Goal: Task Accomplishment & Management: Complete application form

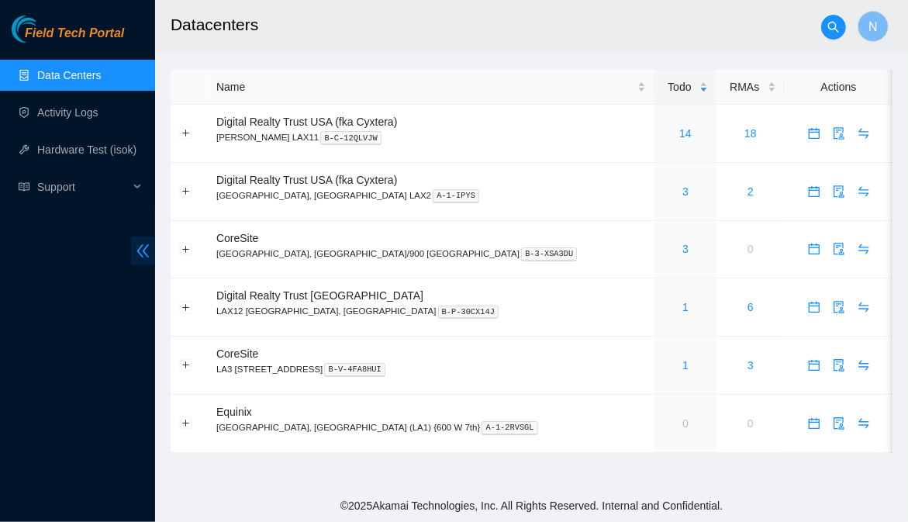
click at [136, 249] on icon "double-left" at bounding box center [143, 251] width 16 height 16
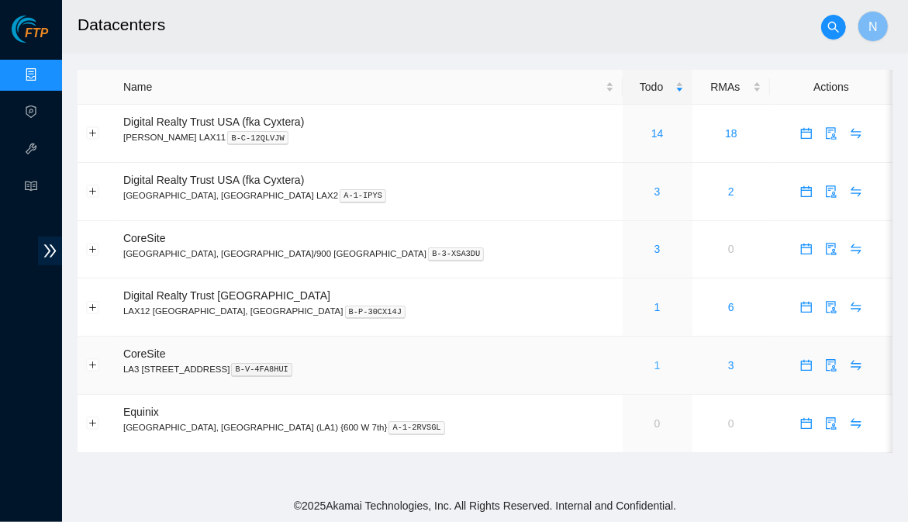
click at [654, 368] on link "1" at bounding box center [657, 365] width 6 height 12
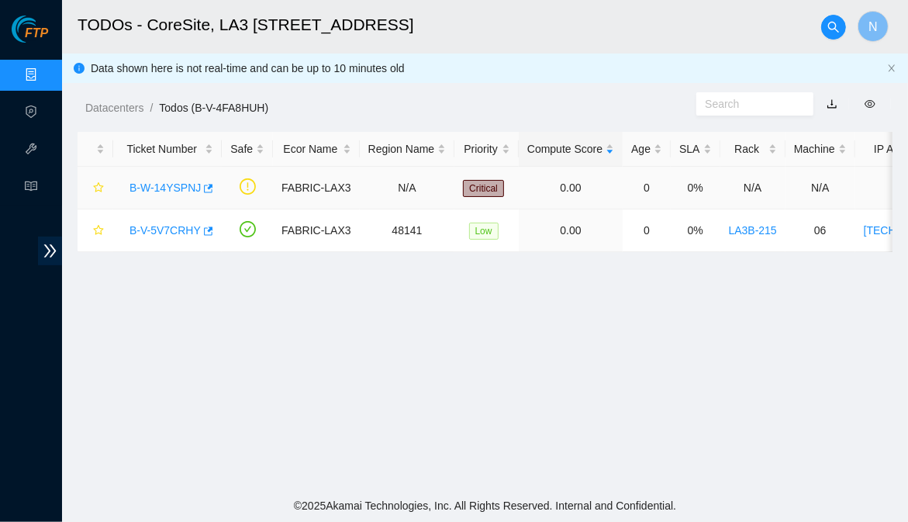
click at [164, 188] on link "B-W-14YSPNJ" at bounding box center [164, 187] width 71 height 12
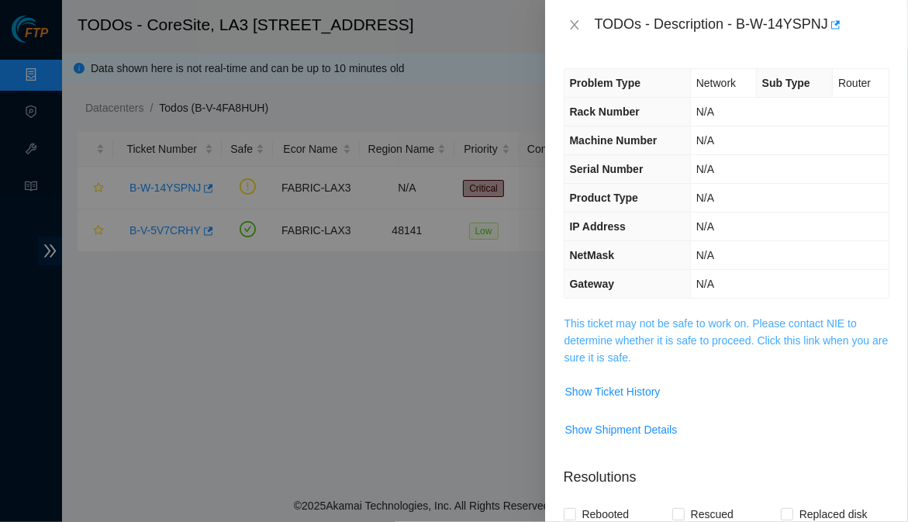
click at [595, 328] on link "This ticket may not be safe to work on. Please contact NIE to determine whether…" at bounding box center [726, 340] width 324 height 47
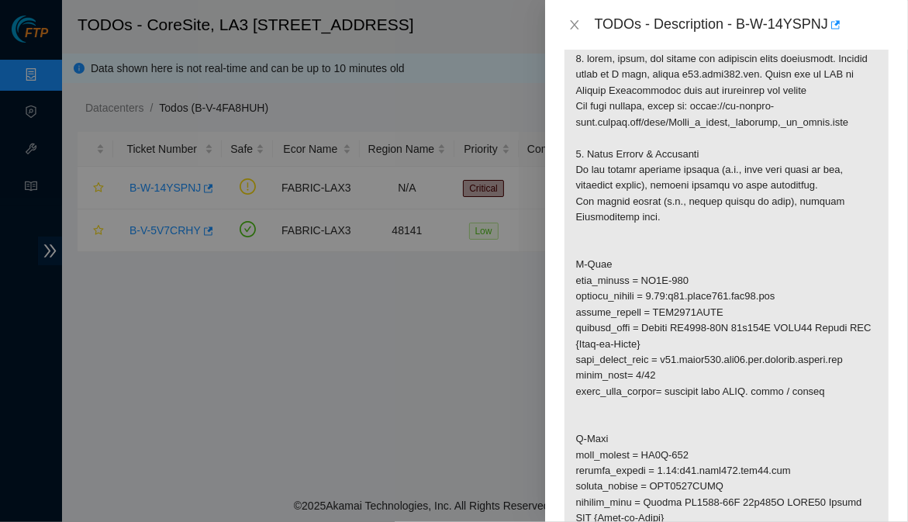
scroll to position [277, 0]
click at [568, 20] on icon "close" at bounding box center [574, 25] width 12 height 12
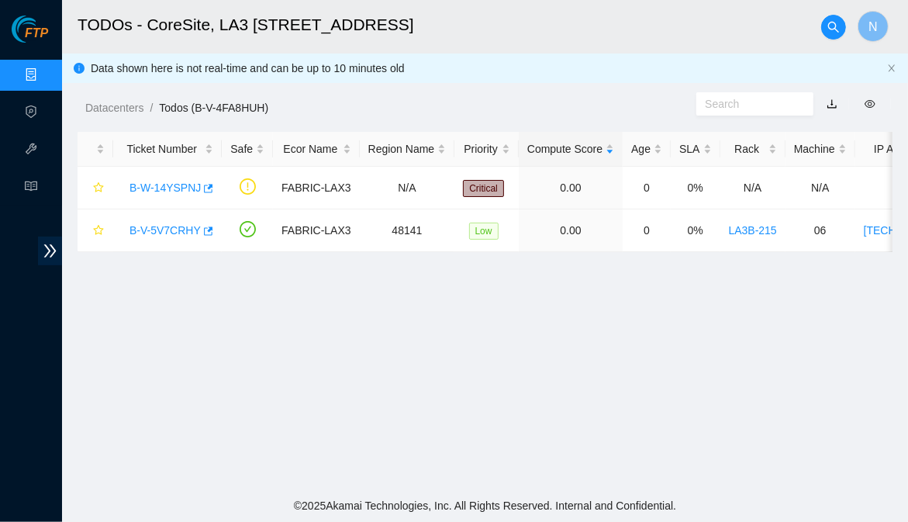
scroll to position [345, 0]
click at [45, 75] on link "Data Centers" at bounding box center [77, 75] width 64 height 12
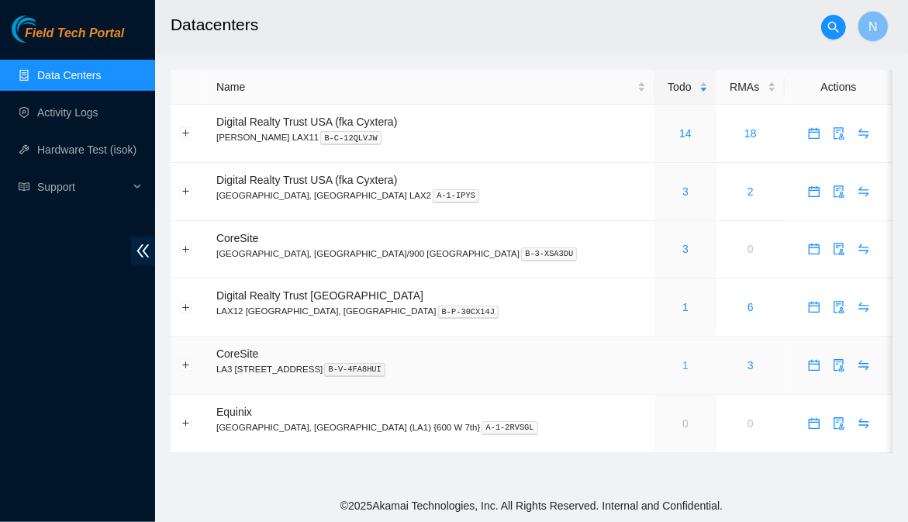
click at [682, 367] on link "1" at bounding box center [685, 365] width 6 height 12
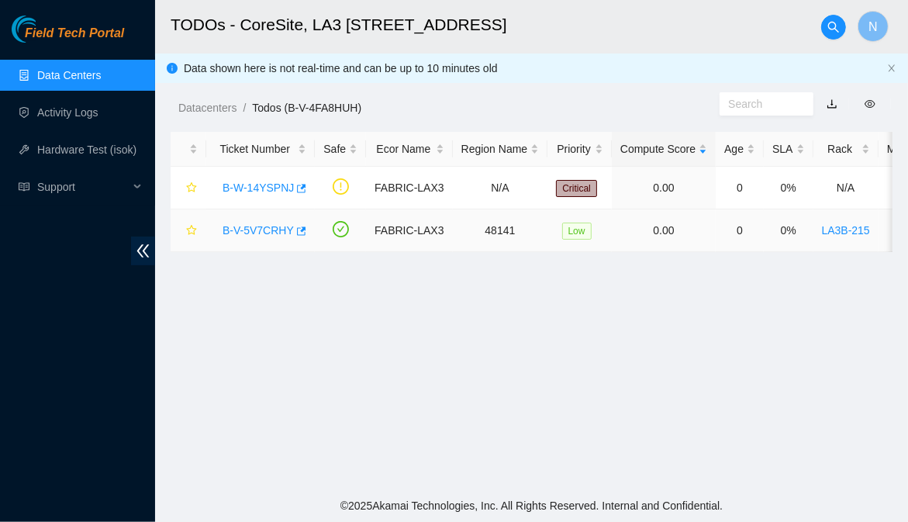
click at [245, 235] on link "B-V-5V7CRHY" at bounding box center [258, 230] width 71 height 12
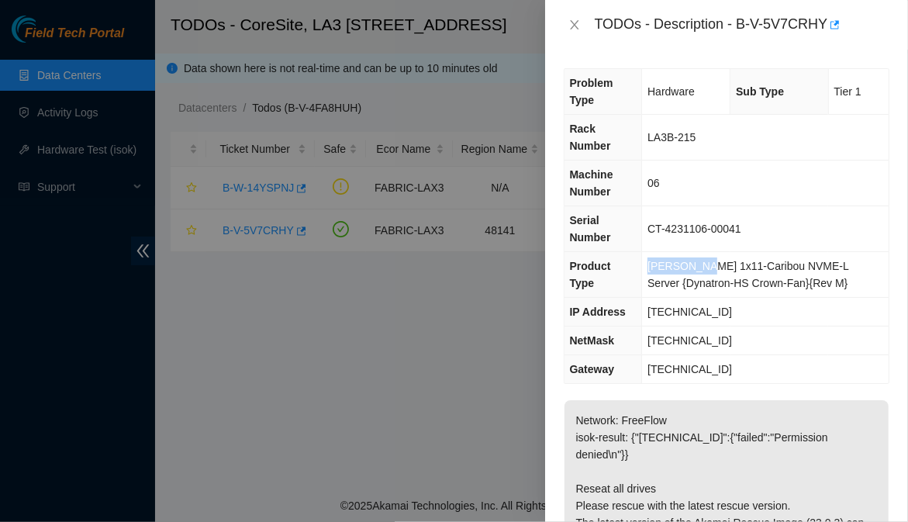
drag, startPoint x: 699, startPoint y: 67, endPoint x: 647, endPoint y: 250, distance: 190.2
click at [647, 252] on td "Ciara 1x11-Caribou NVME-L Server {Dynatron-HS Crown-Fan}{Rev M}" at bounding box center [765, 275] width 247 height 46
copy span "Ciara 1x11"
click at [888, 372] on div "Problem Type Hardware Sub Type Tier 1 Rack Number LA3B-215 Machine Number 06 Se…" at bounding box center [726, 286] width 363 height 472
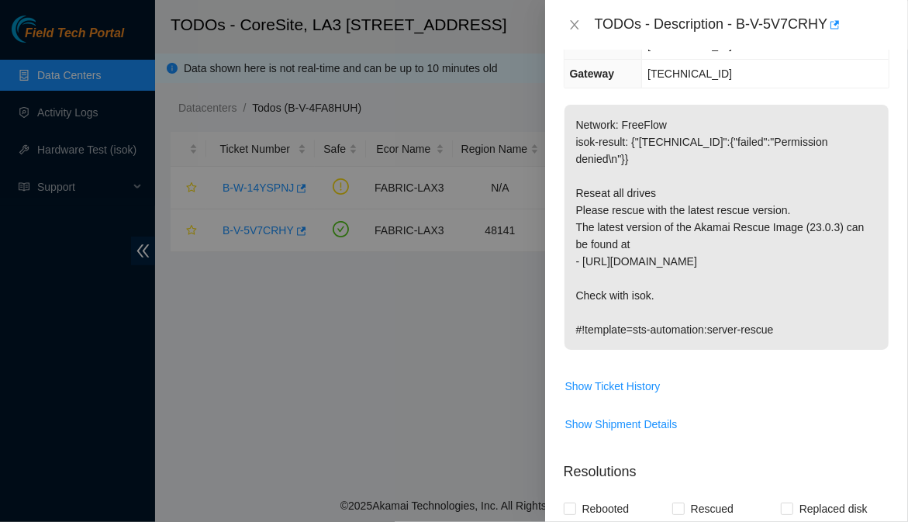
scroll to position [296, 0]
click at [870, 230] on p "Network: FreeFlow isok-result: {"[TECHNICAL_ID]":{"failed":"Permission denied\n…" at bounding box center [726, 226] width 324 height 245
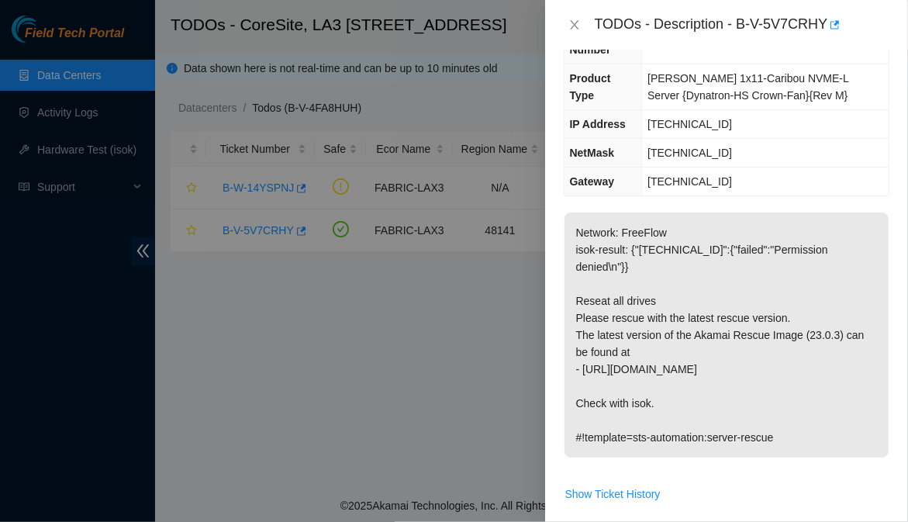
scroll to position [118, 0]
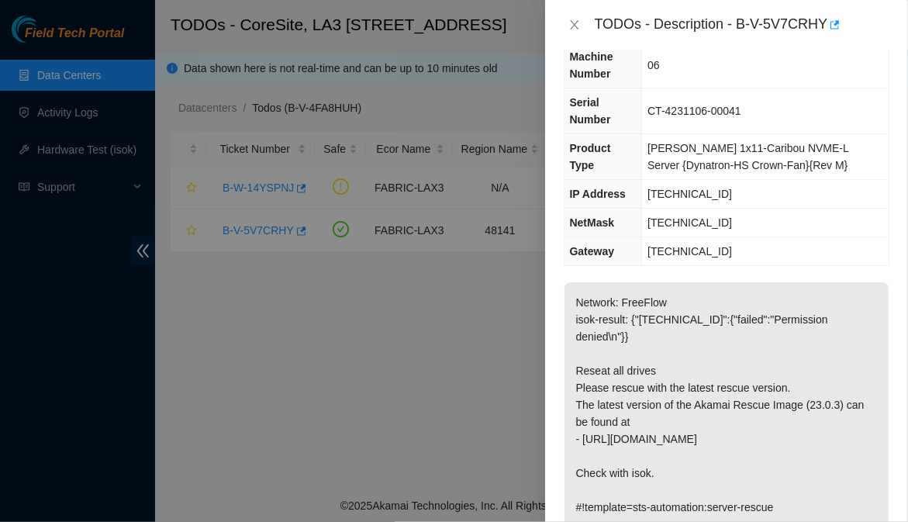
click at [881, 319] on div "Problem Type Hardware Sub Type Tier 1 Rack Number LA3B-215 Machine Number 06 Se…" at bounding box center [726, 286] width 363 height 472
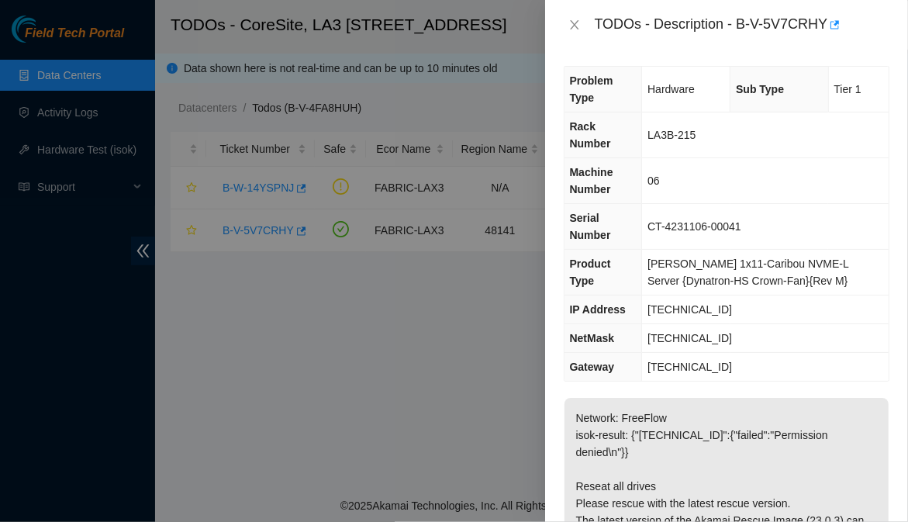
scroll to position [0, 0]
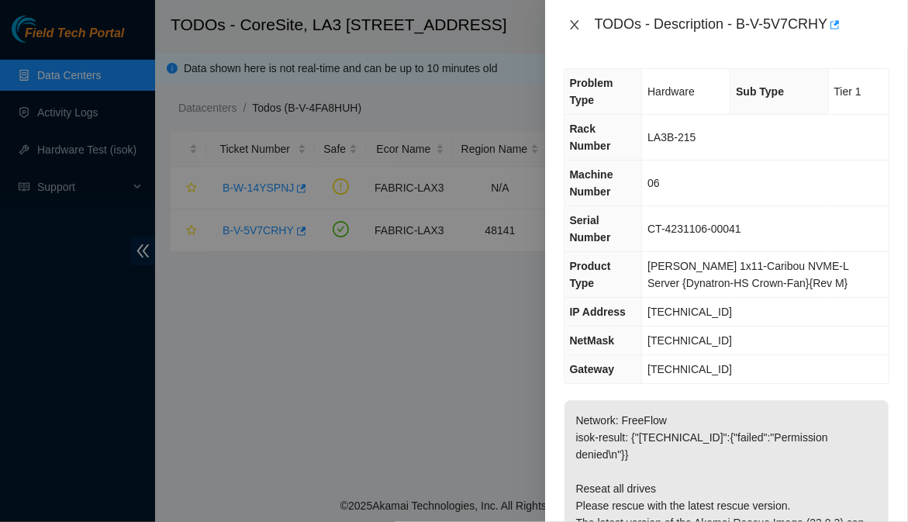
click at [575, 24] on icon "close" at bounding box center [574, 25] width 12 height 12
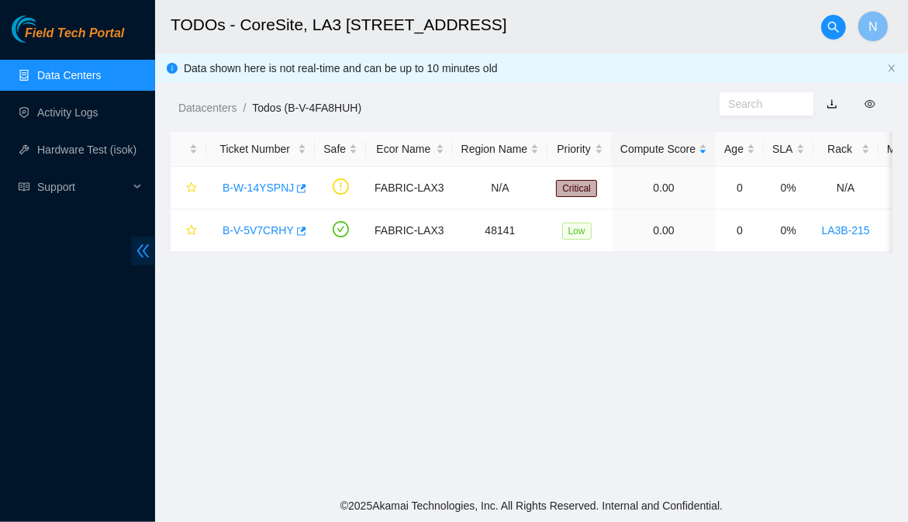
click at [145, 254] on icon "double-left" at bounding box center [143, 251] width 16 height 16
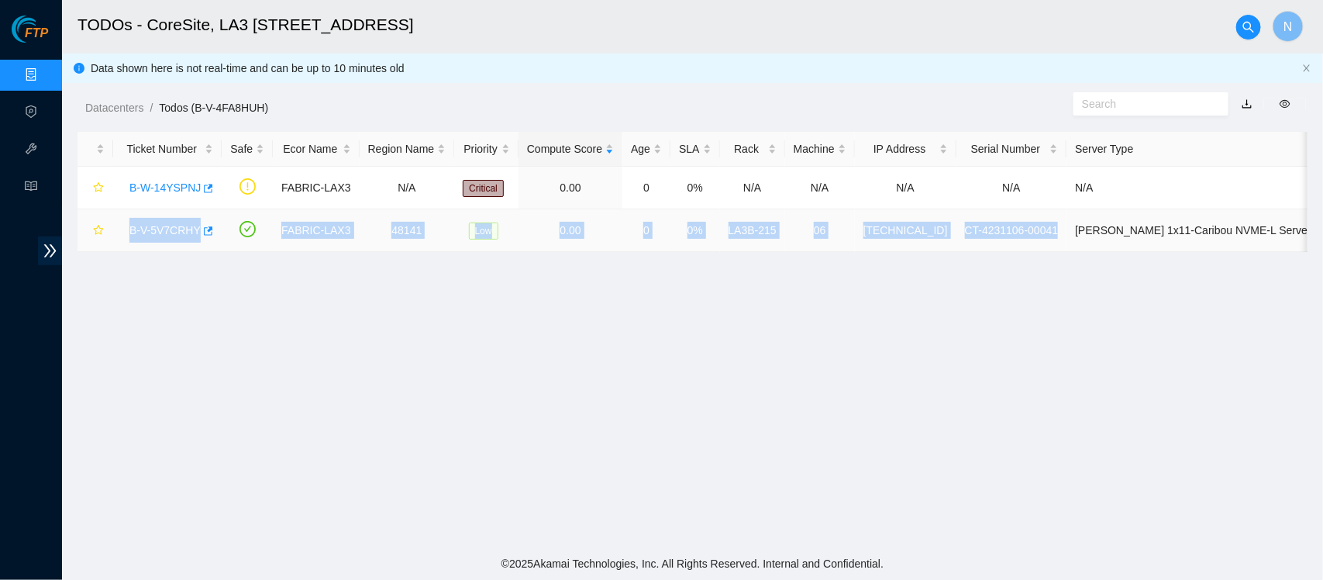
drag, startPoint x: 1031, startPoint y: 230, endPoint x: 132, endPoint y: 229, distance: 899.3
click at [132, 229] on tr "B-V-5V7CRHY FABRIC-LAX3 48141 Low 0.00 0 0% LA3B-215 06 23.39.209.41 CT-4231106…" at bounding box center [783, 230] width 1411 height 43
copy tr "B-V-5V7CRHY FABRIC-LAX3 48141 Low 0.00 0 0% LA3B-215 06 23.39.209.41 CT-4231106…"
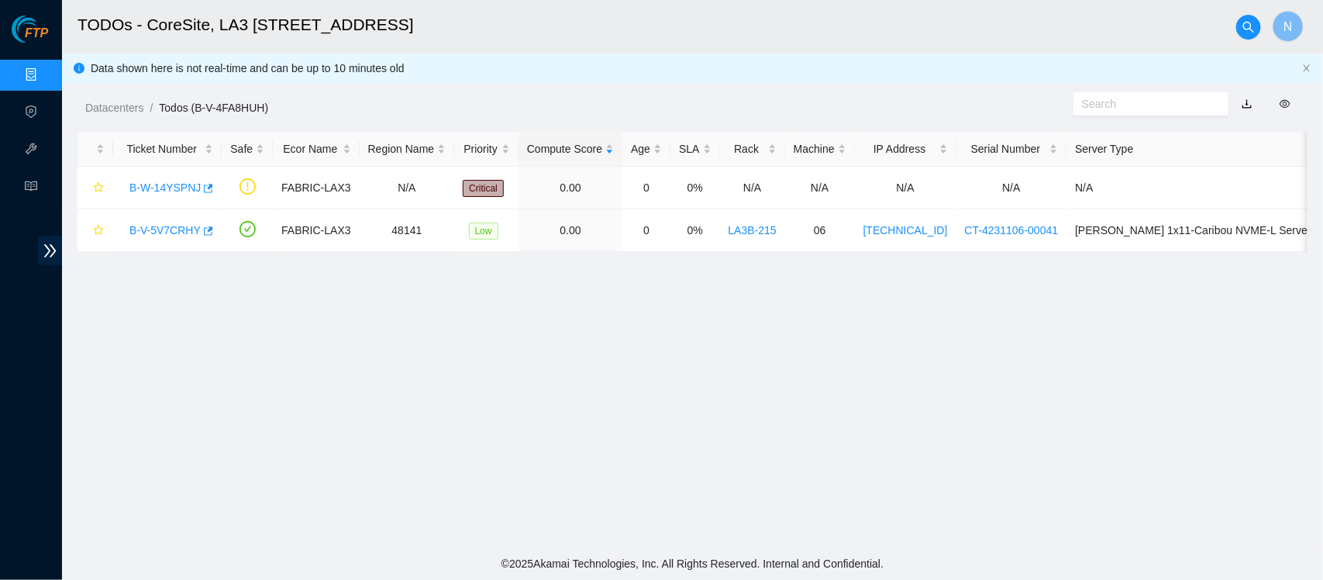
click at [907, 509] on main "TODOs - CoreSite, LA3 200 Bauchet St N Data shown here is not real-time and can…" at bounding box center [692, 273] width 1261 height 547
click at [169, 234] on link "B-V-5V7CRHY" at bounding box center [164, 230] width 71 height 12
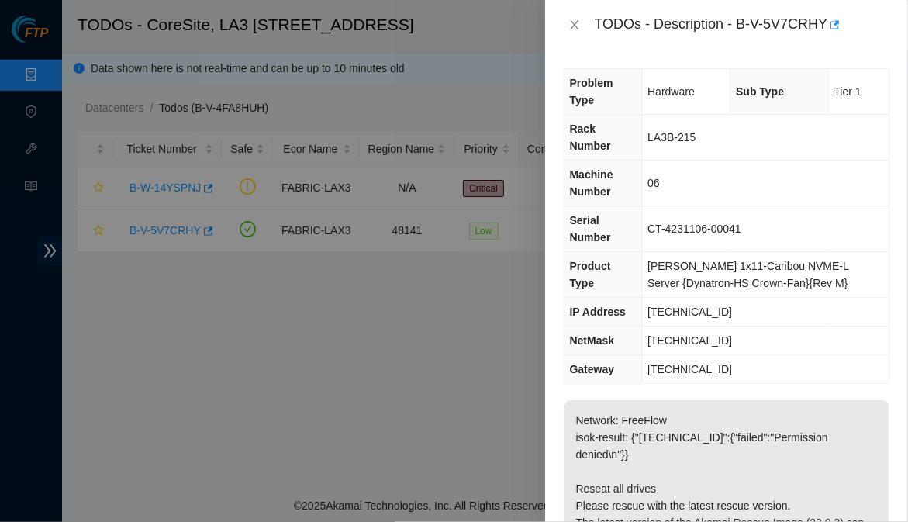
click at [757, 400] on p "Network: FreeFlow isok-result: {"23.39.209.41":{"failed":"Permission denied\n"}…" at bounding box center [726, 522] width 324 height 245
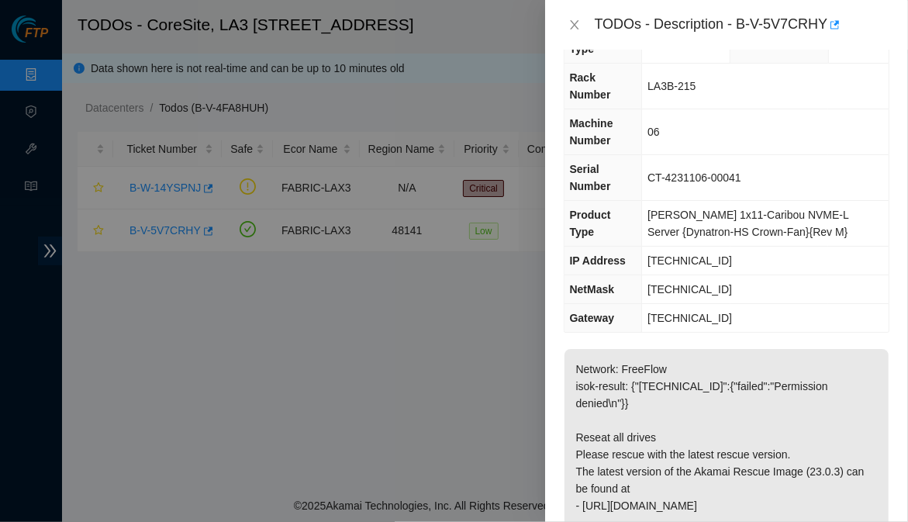
scroll to position [52, 0]
click at [878, 350] on div "Problem Type Hardware Sub Type Tier 1 Rack Number LA3B-215 Machine Number 06 Se…" at bounding box center [726, 286] width 363 height 472
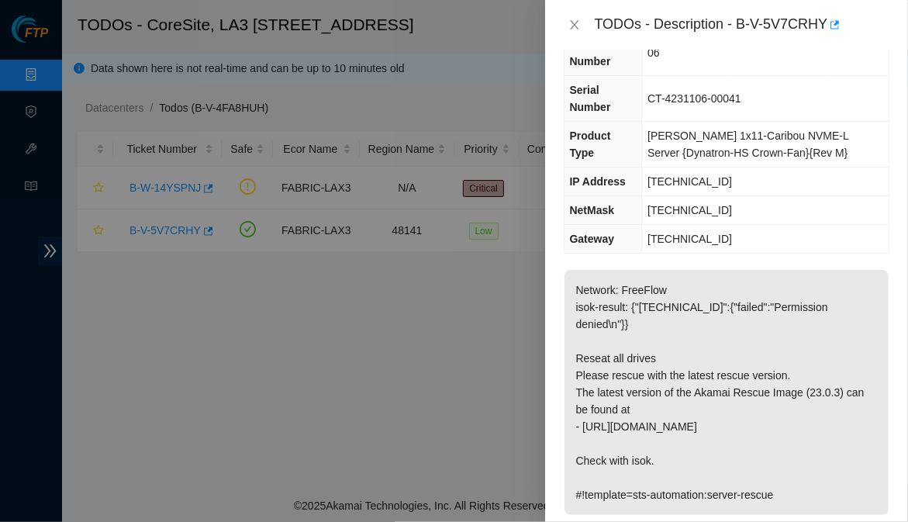
scroll to position [0, 0]
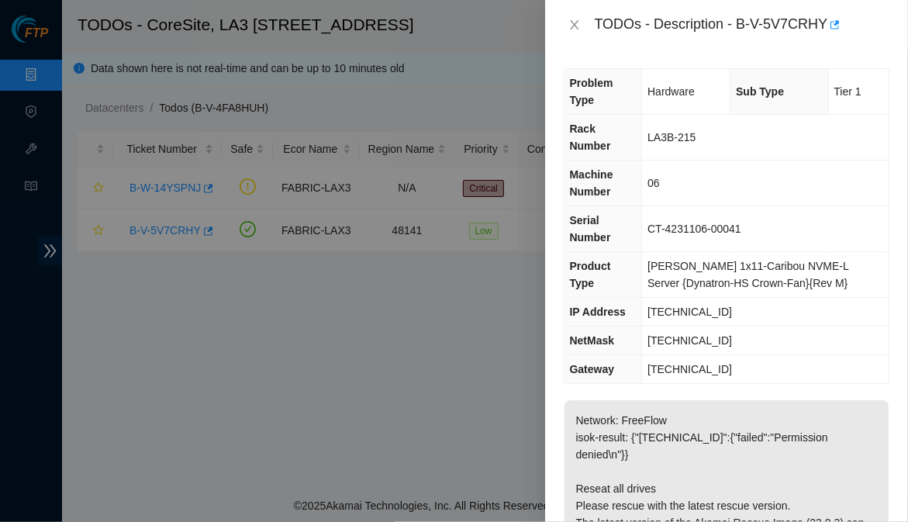
click at [630, 332] on th "NetMask" at bounding box center [603, 340] width 78 height 29
click at [886, 376] on div "Problem Type Hardware Sub Type Tier 1 Rack Number LA3B-215 Machine Number 06 Se…" at bounding box center [726, 286] width 363 height 472
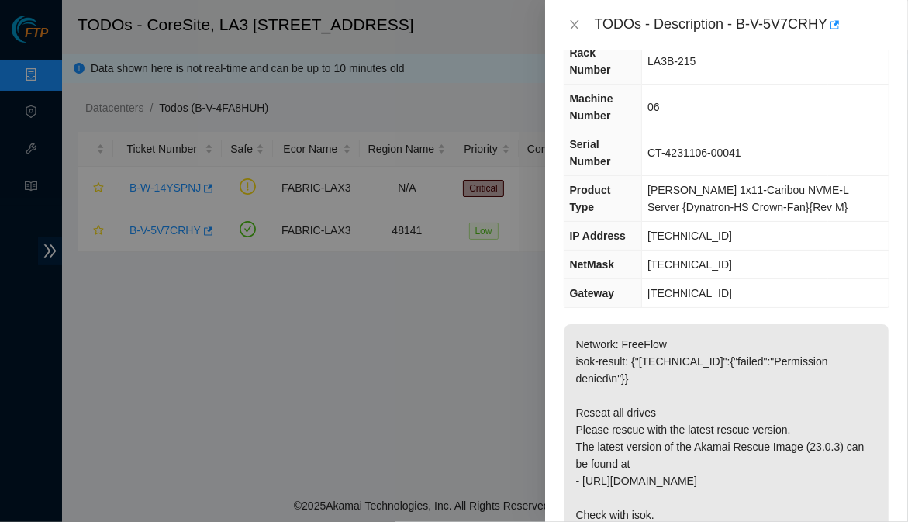
scroll to position [78, 0]
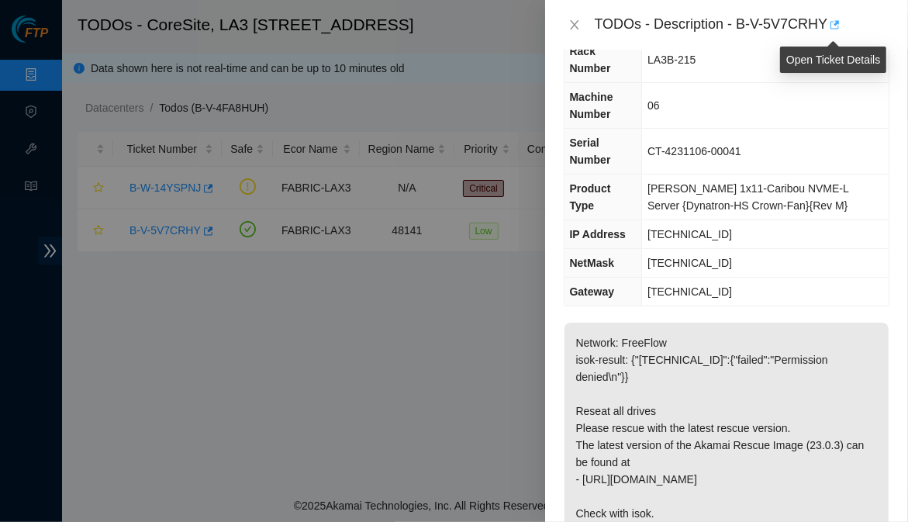
click at [836, 24] on icon "button" at bounding box center [833, 24] width 11 height 11
click at [881, 303] on div "Problem Type Hardware Sub Type Tier 1 Rack Number LA3B-215 Machine Number 06 Se…" at bounding box center [726, 286] width 363 height 472
click at [886, 350] on div "Problem Type Hardware Sub Type Tier 1 Rack Number LA3B-215 Machine Number 06 Se…" at bounding box center [726, 286] width 363 height 472
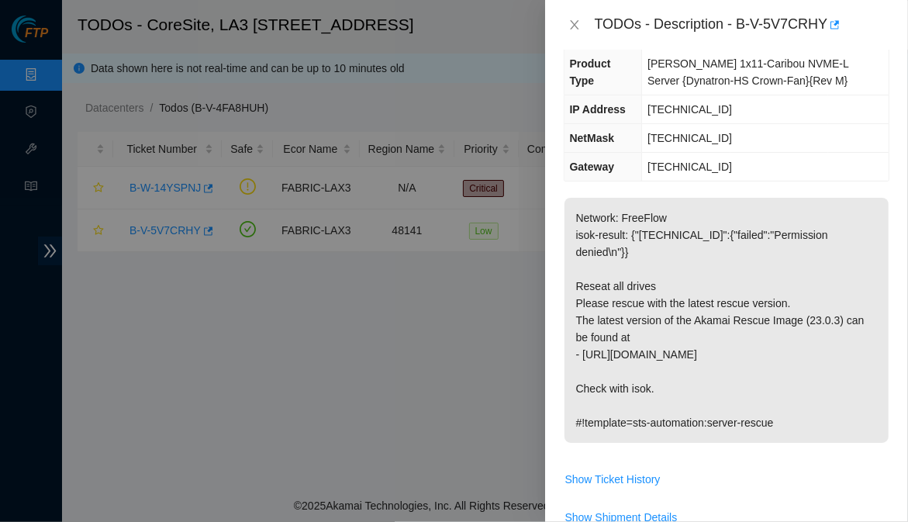
scroll to position [110, 0]
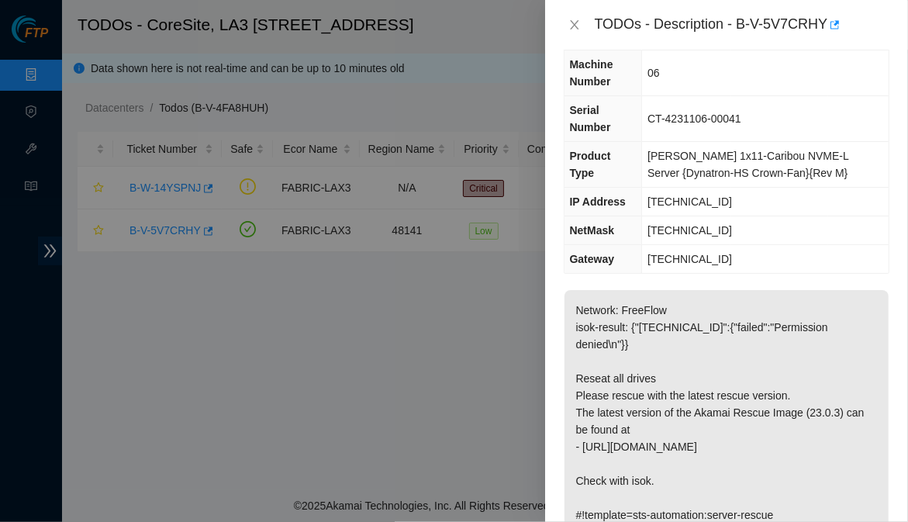
click at [881, 145] on div "Problem Type Hardware Sub Type Tier 1 Rack Number LA3B-215 Machine Number 06 Se…" at bounding box center [726, 286] width 363 height 472
click at [881, 173] on div "Problem Type Hardware Sub Type Tier 1 Rack Number LA3B-215 Machine Number 06 Se…" at bounding box center [726, 286] width 363 height 472
click at [884, 98] on div "Problem Type Hardware Sub Type Tier 1 Rack Number LA3B-215 Machine Number 06 Se…" at bounding box center [726, 286] width 363 height 472
click at [888, 183] on div "Problem Type Hardware Sub Type Tier 1 Rack Number LA3B-215 Machine Number 06 Se…" at bounding box center [726, 286] width 363 height 472
click at [881, 210] on div "Problem Type Hardware Sub Type Tier 1 Rack Number LA3B-215 Machine Number 06 Se…" at bounding box center [726, 286] width 363 height 472
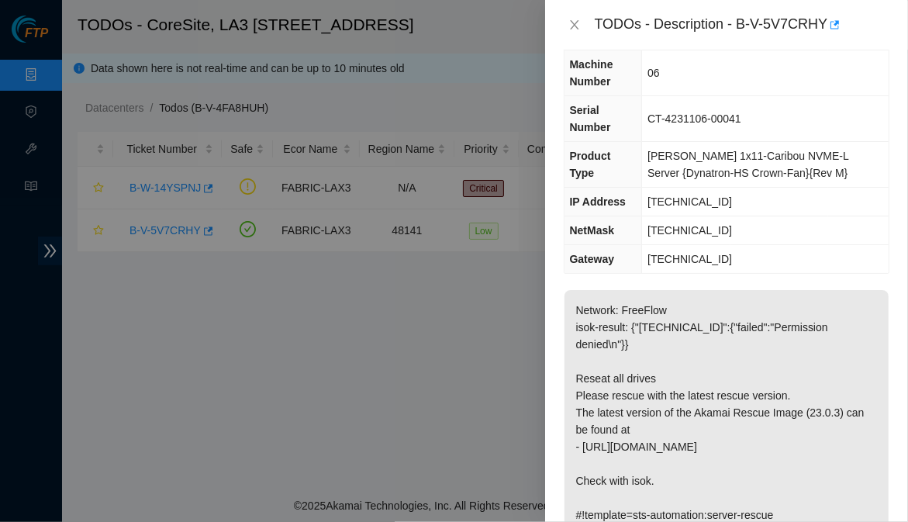
click at [885, 289] on div "Problem Type Hardware Sub Type Tier 1 Rack Number LA3B-215 Machine Number 06 Se…" at bounding box center [726, 286] width 363 height 472
click at [884, 339] on div "Problem Type Hardware Sub Type Tier 1 Rack Number LA3B-215 Machine Number 06 Se…" at bounding box center [726, 286] width 363 height 472
click at [882, 397] on div "Problem Type Hardware Sub Type Tier 1 Rack Number LA3B-215 Machine Number 06 Se…" at bounding box center [726, 286] width 363 height 472
click at [881, 403] on div "Problem Type Hardware Sub Type Tier 1 Rack Number LA3B-215 Machine Number 06 Se…" at bounding box center [726, 286] width 363 height 472
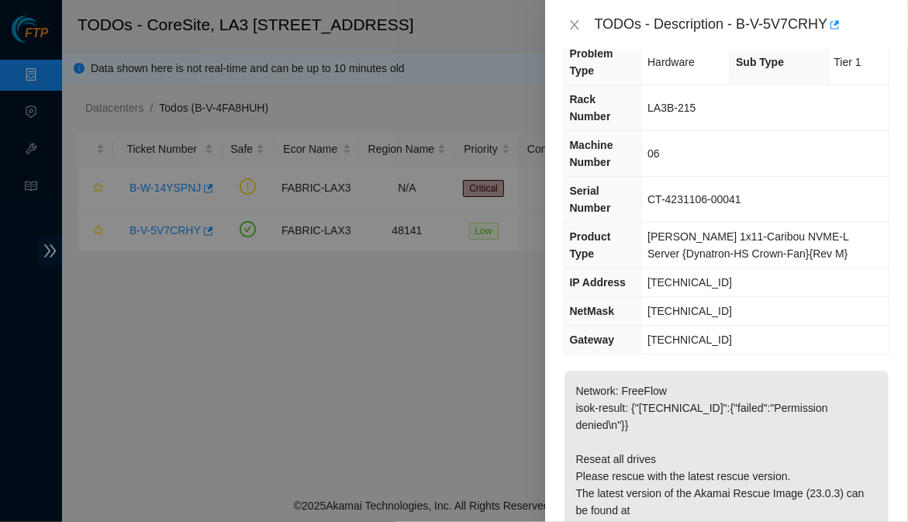
scroll to position [0, 0]
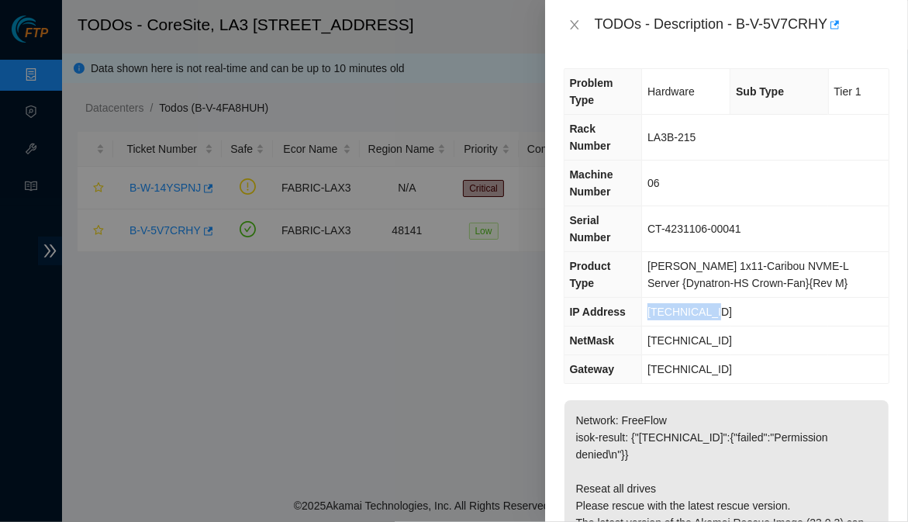
drag, startPoint x: 718, startPoint y: 299, endPoint x: 648, endPoint y: 302, distance: 69.8
click at [648, 302] on td "[TECHNICAL_ID]" at bounding box center [765, 312] width 247 height 29
copy span "[TECHNICAL_ID]"
drag, startPoint x: 742, startPoint y: 322, endPoint x: 654, endPoint y: 310, distance: 89.1
click at [654, 326] on td "255.255.255.224" at bounding box center [765, 340] width 247 height 29
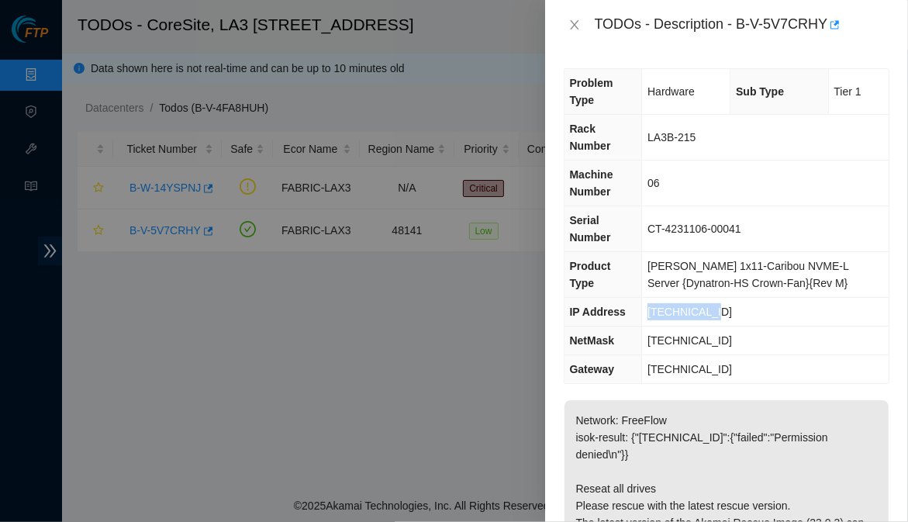
copy span "255.255.255.224"
click at [881, 270] on div "Problem Type Hardware Sub Type Tier 1 Rack Number LA3B-215 Machine Number 06 Se…" at bounding box center [726, 286] width 363 height 472
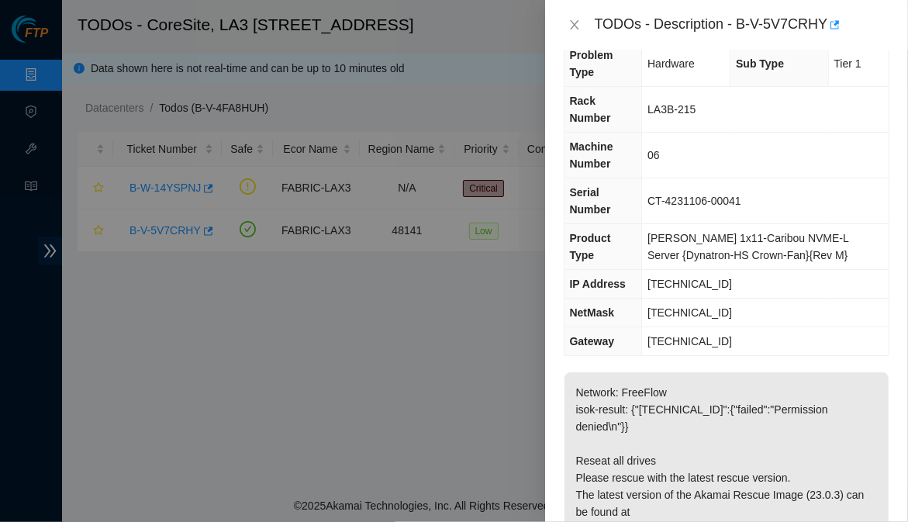
scroll to position [31, 0]
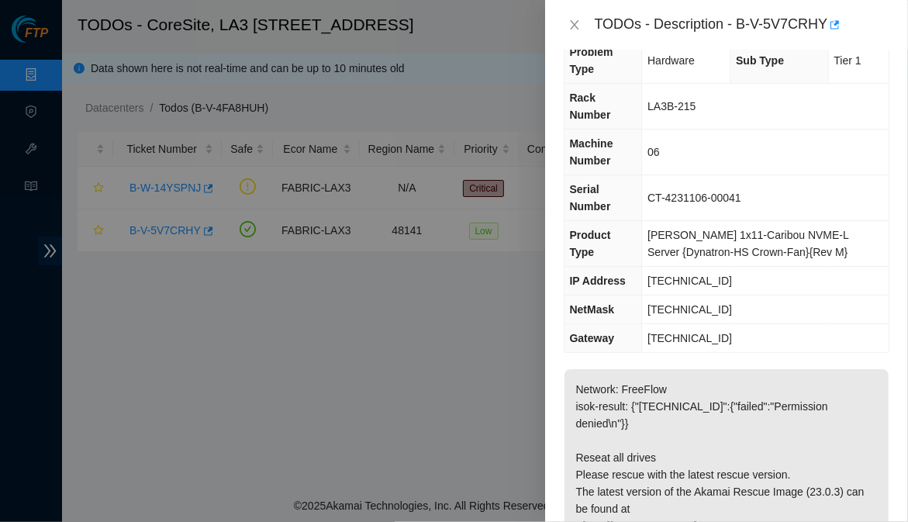
click at [875, 357] on div "Problem Type Hardware Sub Type Tier 1 Rack Number LA3B-215 Machine Number 06 Se…" at bounding box center [726, 286] width 363 height 472
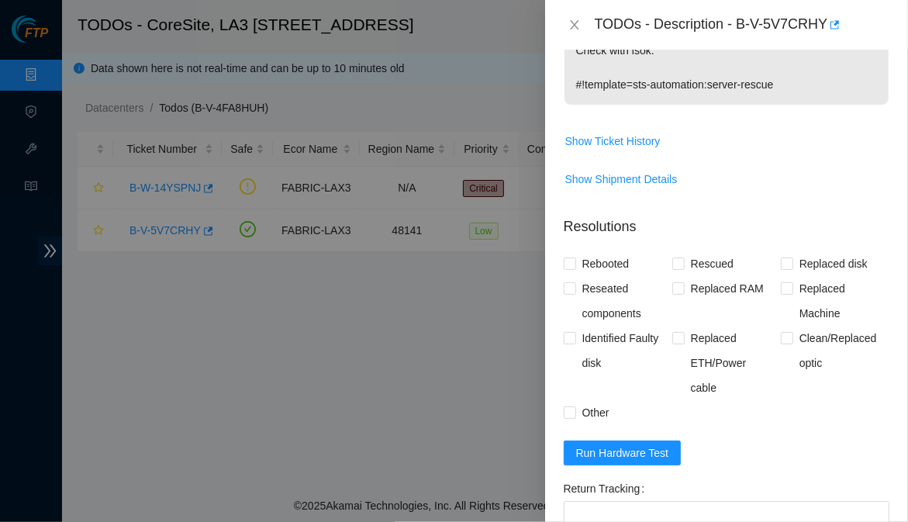
scroll to position [541, 0]
click at [881, 324] on div "Problem Type Hardware Sub Type Tier 1 Rack Number LA3B-215 Machine Number 06 Se…" at bounding box center [726, 286] width 363 height 472
click at [892, 276] on div "Problem Type Hardware Sub Type Tier 1 Rack Number LA3B-215 Machine Number 06 Se…" at bounding box center [726, 286] width 363 height 472
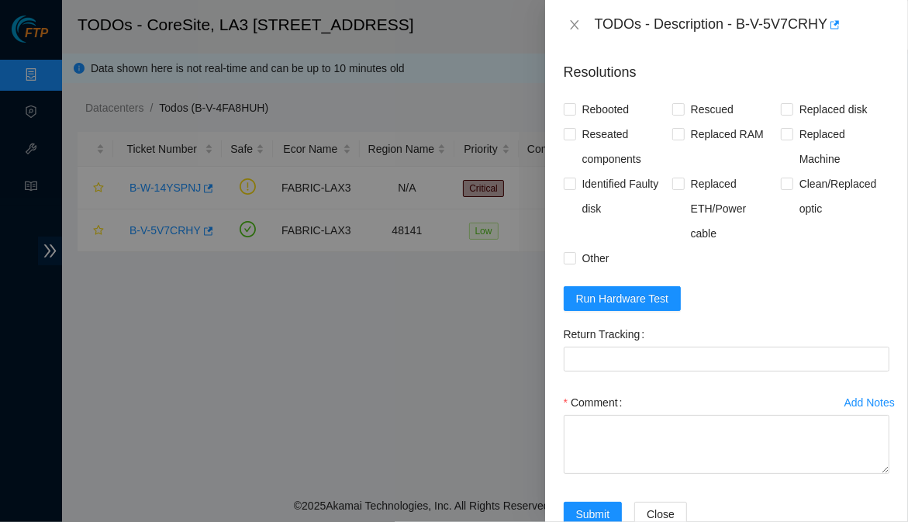
scroll to position [696, 0]
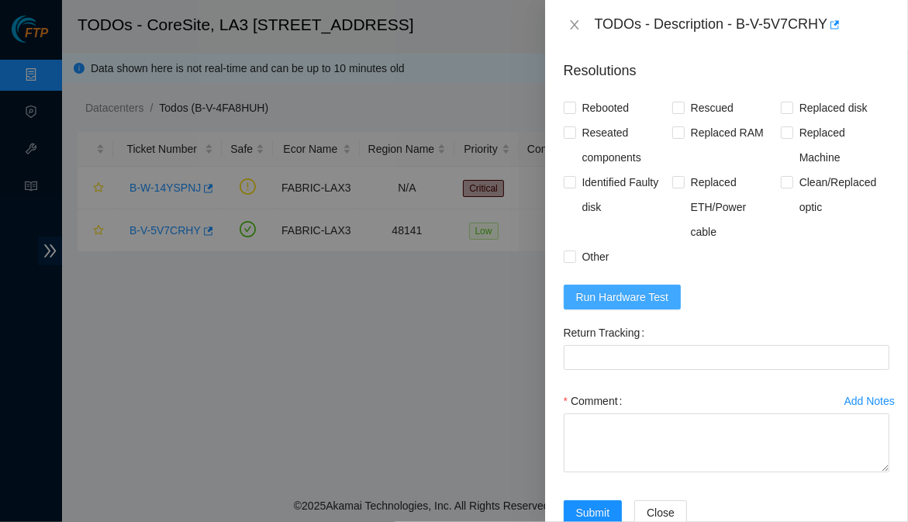
click at [673, 285] on button "Run Hardware Test" at bounding box center [623, 297] width 118 height 25
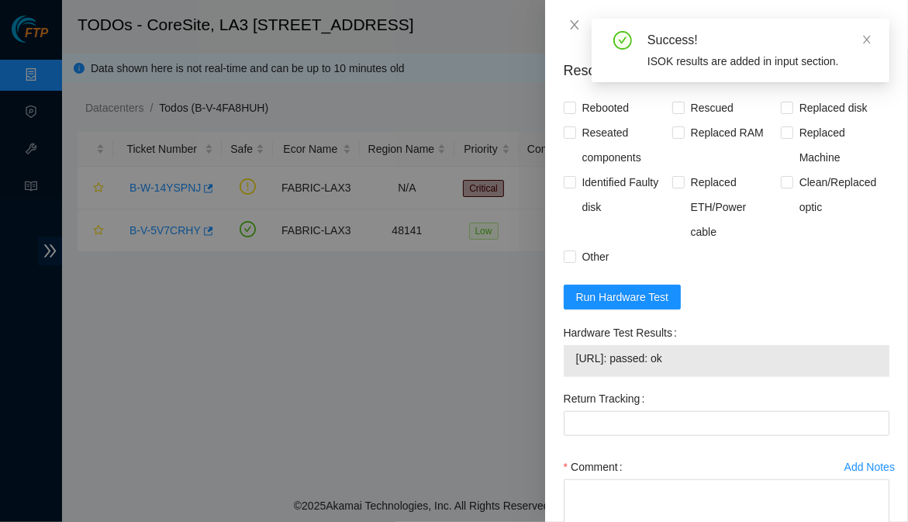
drag, startPoint x: 700, startPoint y: 322, endPoint x: 574, endPoint y: 331, distance: 126.7
click at [574, 345] on div "23.39.209.41: passed: ok" at bounding box center [727, 361] width 326 height 32
copy tbody "23.39.209.41: passed: ok"
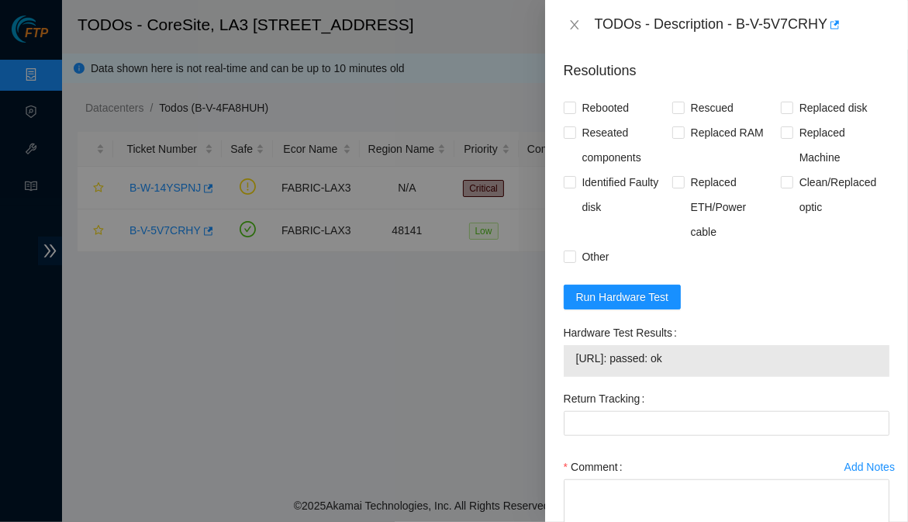
click at [873, 320] on div "Hardware Test Results" at bounding box center [727, 332] width 326 height 25
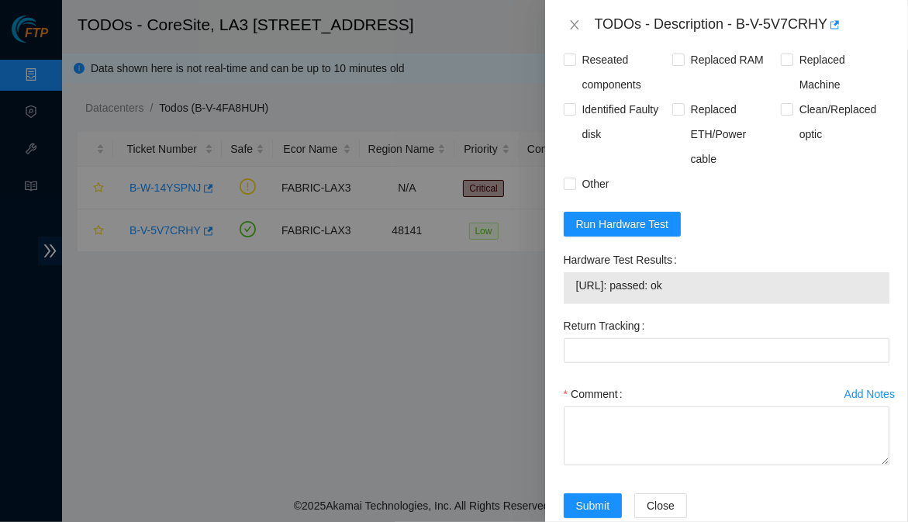
scroll to position [541, 0]
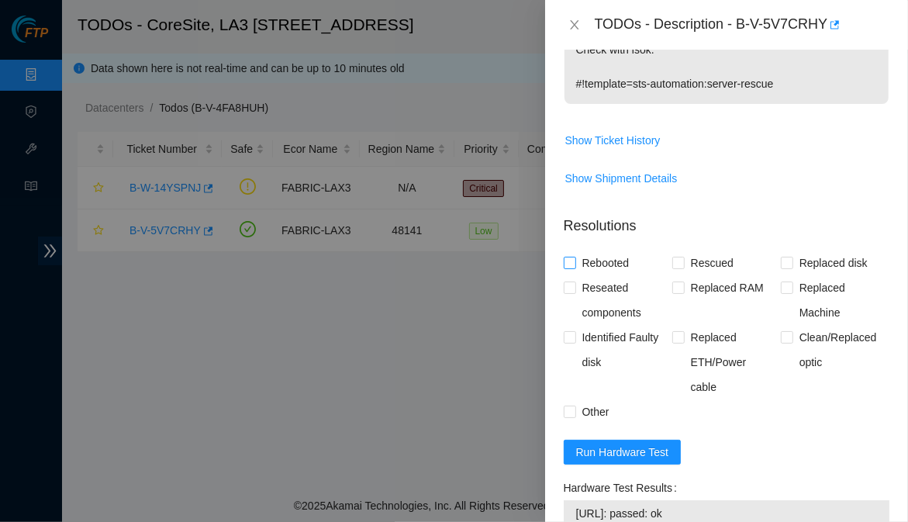
click at [574, 257] on span at bounding box center [570, 263] width 12 height 12
click at [574, 257] on input "Rebooted" at bounding box center [569, 262] width 11 height 11
checkbox input "true"
click at [672, 257] on span at bounding box center [678, 263] width 12 height 12
click at [672, 257] on input "Rescued" at bounding box center [677, 262] width 11 height 11
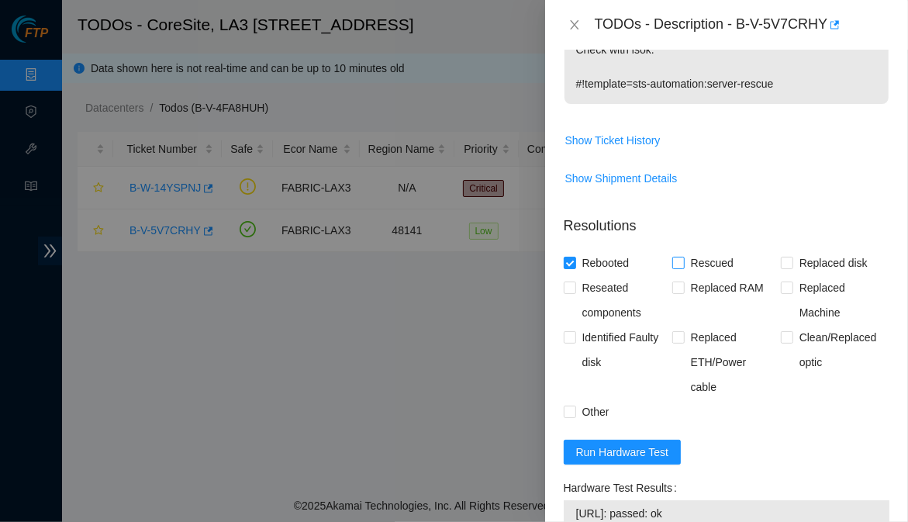
checkbox input "true"
click at [571, 405] on input "Other" at bounding box center [569, 410] width 11 height 11
checkbox input "true"
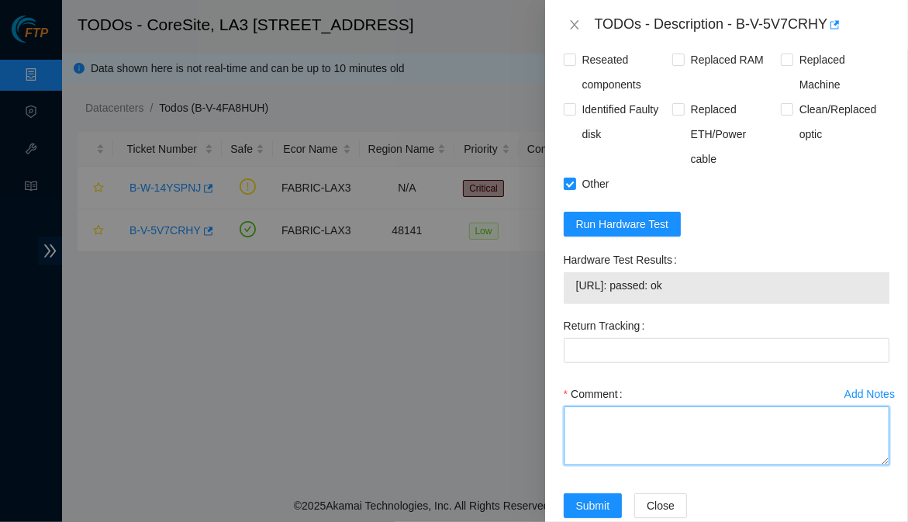
click at [678, 406] on textarea "Comment" at bounding box center [727, 435] width 326 height 59
paste textarea "B-V-5V7CRHY FABRIC-LAX3 Low LA3B-215 06 23.39.209.41 CT-4231106-00041 -Confirme…"
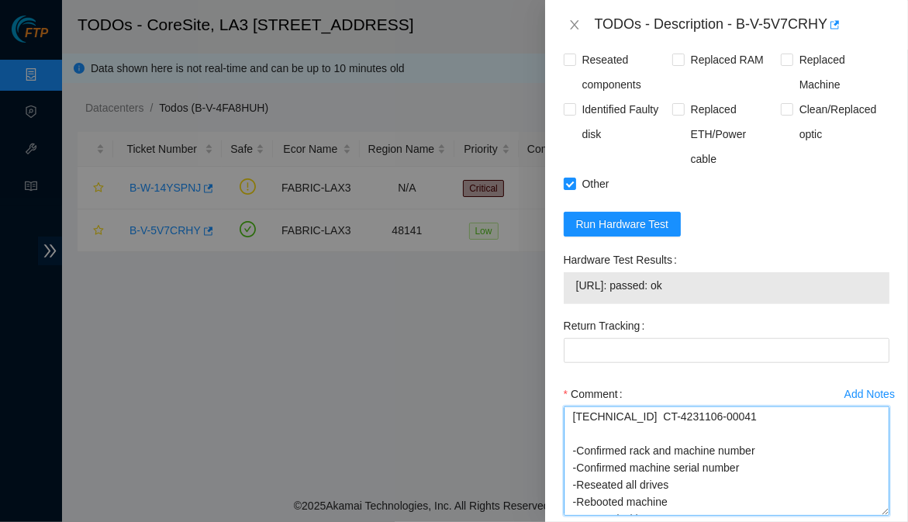
scroll to position [17, 0]
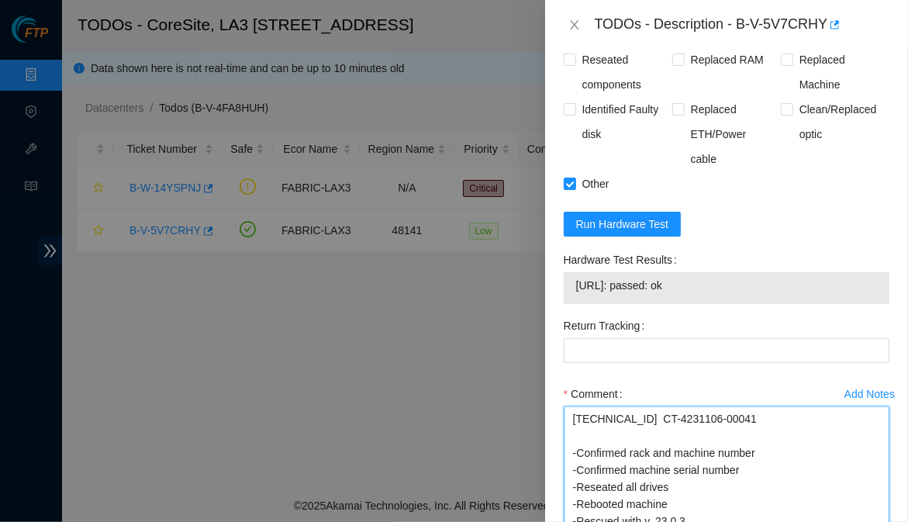
drag, startPoint x: 869, startPoint y: 429, endPoint x: 875, endPoint y: 531, distance: 102.5
click at [875, 521] on html "FTP Data Centers Activity Logs Hardware Test (isok) Support TODOs - CoreSite, L…" at bounding box center [454, 261] width 908 height 522
type textarea "B-V-5V7CRHY FABRIC-LAX3 Low LA3B-215 06 23.39.209.41 CT-4231106-00041 -Confirme…"
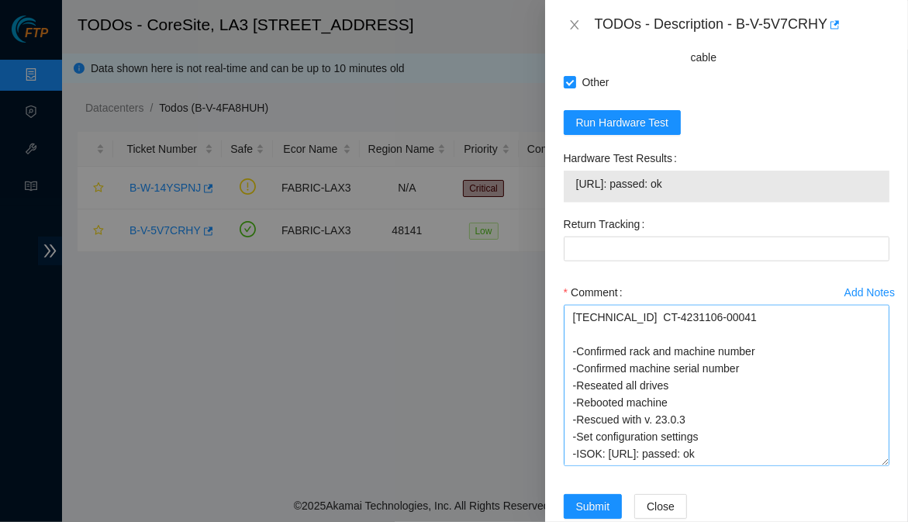
scroll to position [0, 0]
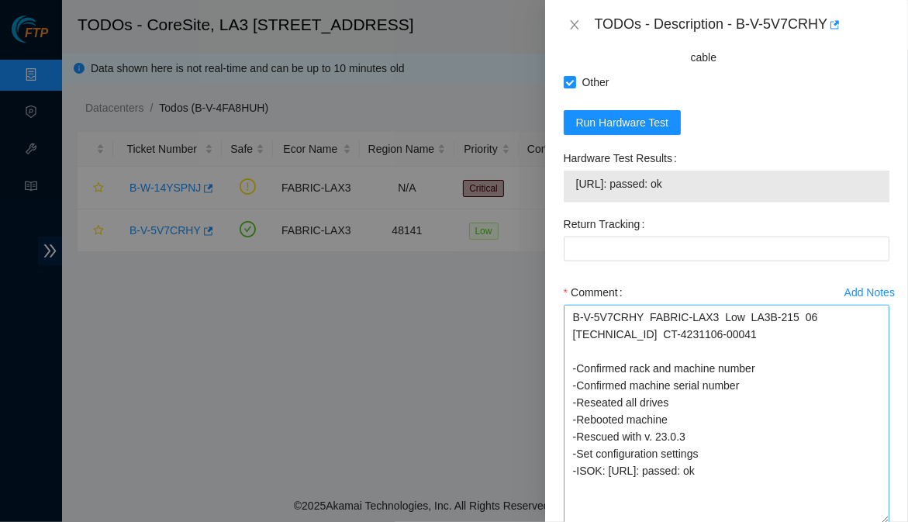
drag, startPoint x: 872, startPoint y: 428, endPoint x: 873, endPoint y: 485, distance: 56.6
click at [873, 485] on textarea "B-V-5V7CRHY FABRIC-LAX3 Low LA3B-215 06 23.39.209.41 CT-4231106-00041 -Confirme…" at bounding box center [727, 414] width 326 height 219
click at [882, 462] on div "Problem Type Hardware Sub Type Tier 1 Rack Number LA3B-215 Machine Number 06 Se…" at bounding box center [726, 286] width 363 height 472
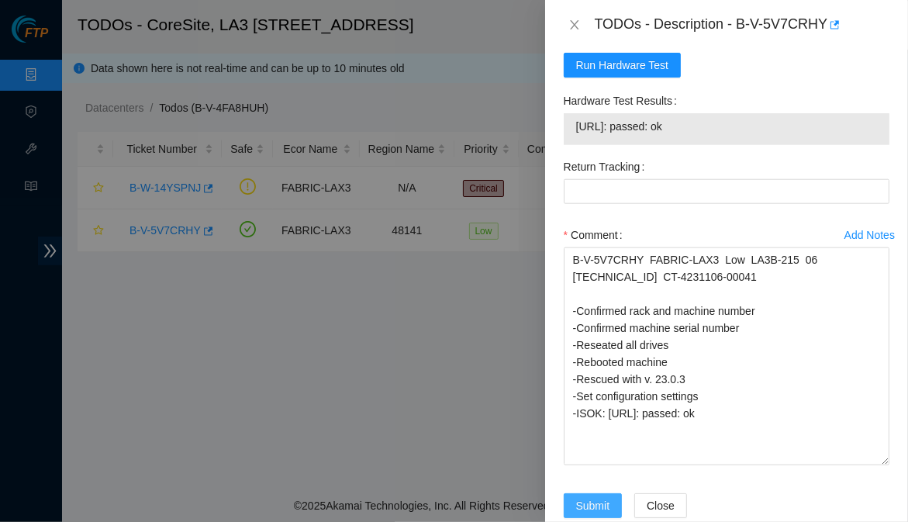
click at [605, 497] on span "Submit" at bounding box center [593, 505] width 34 height 17
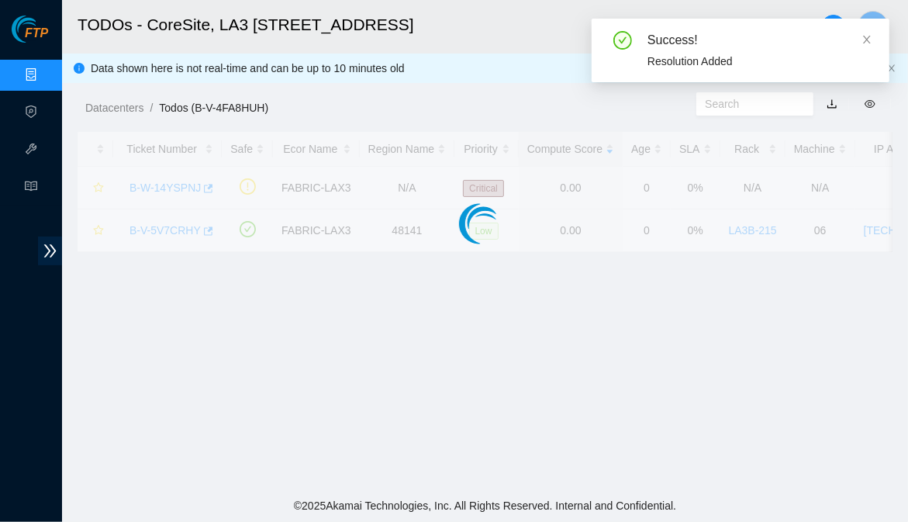
scroll to position [525, 0]
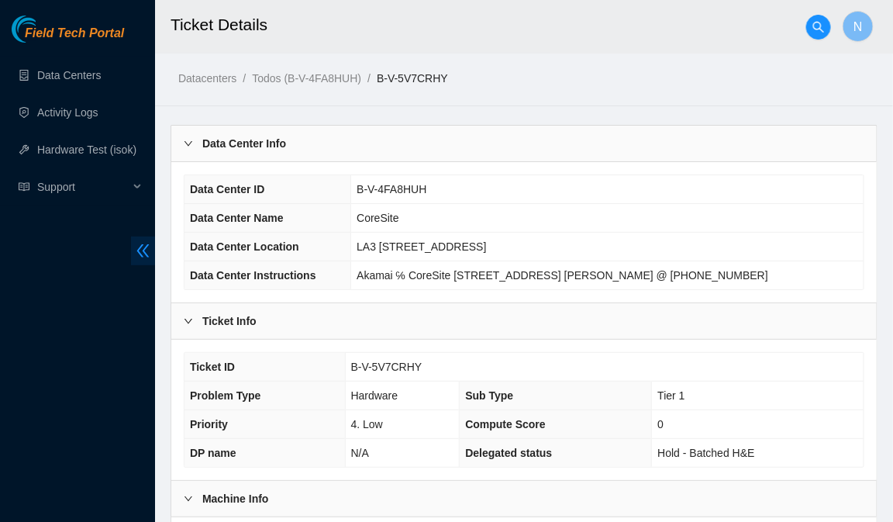
click at [141, 250] on icon "double-left" at bounding box center [143, 251] width 16 height 16
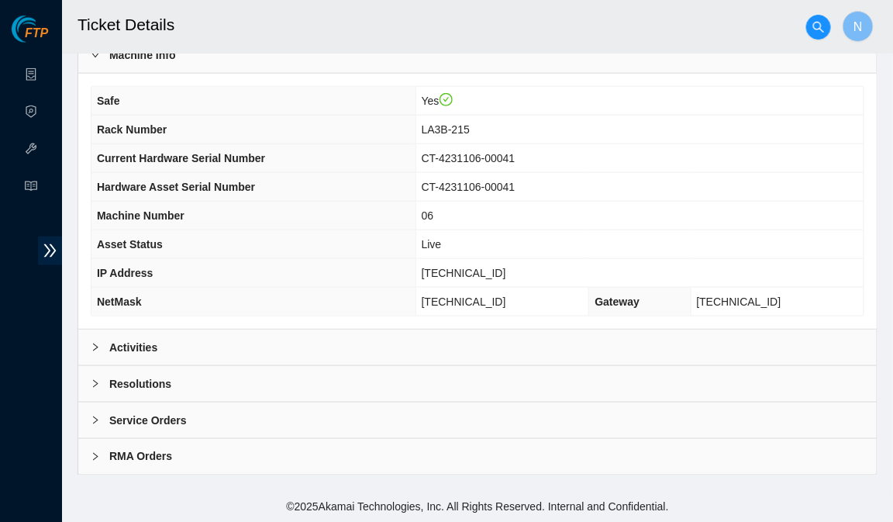
scroll to position [450, 0]
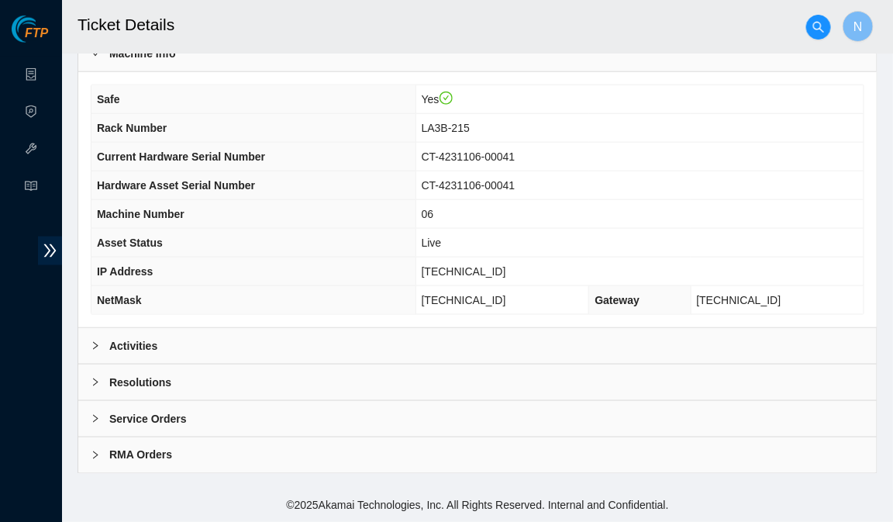
click at [149, 351] on b "Activities" at bounding box center [133, 345] width 48 height 17
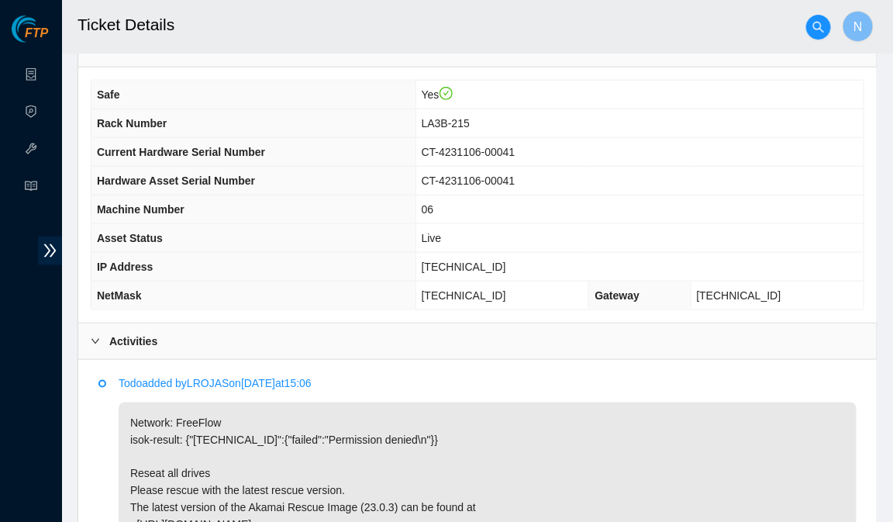
scroll to position [756, 0]
